Goal: Navigation & Orientation: Find specific page/section

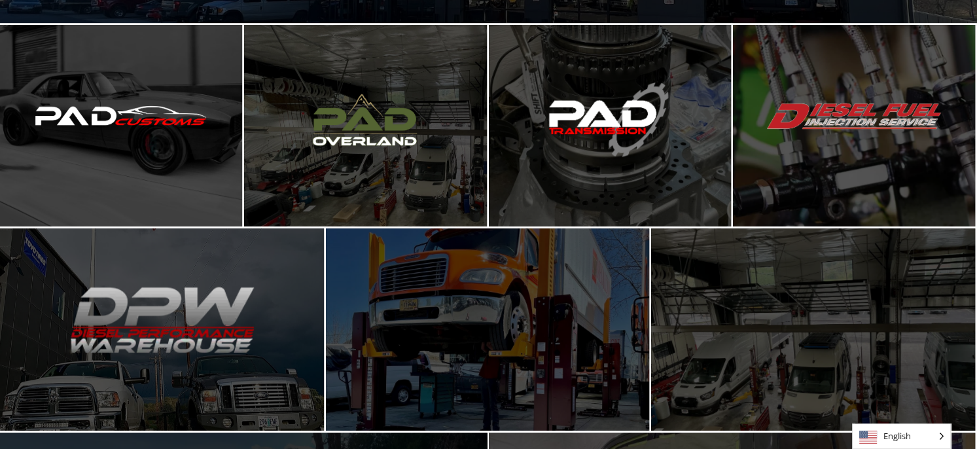
scroll to position [282, 0]
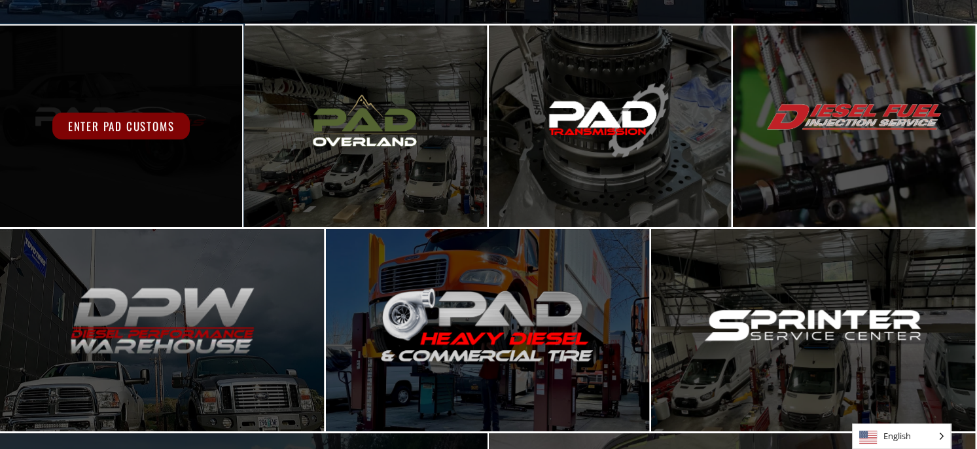
click at [128, 111] on div "Enter PAD Customs" at bounding box center [121, 127] width 242 height 202
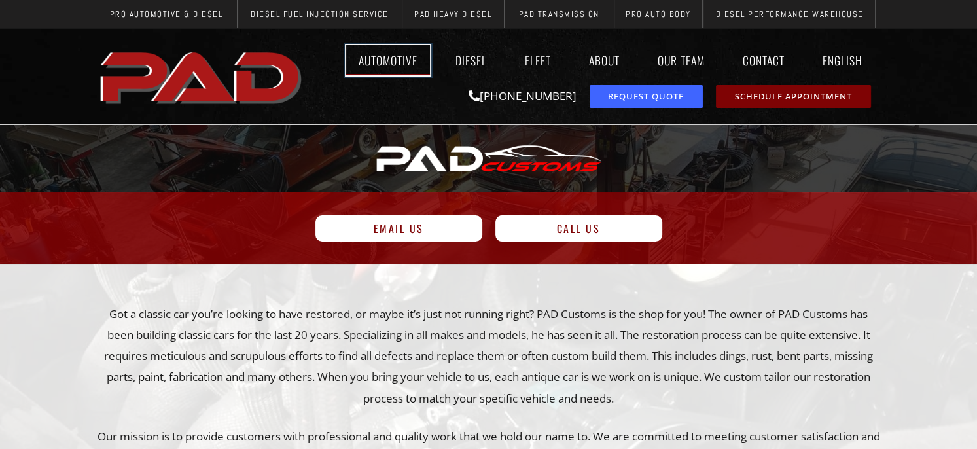
click at [388, 66] on link "Automotive" at bounding box center [388, 60] width 84 height 30
